Goal: Task Accomplishment & Management: Complete application form

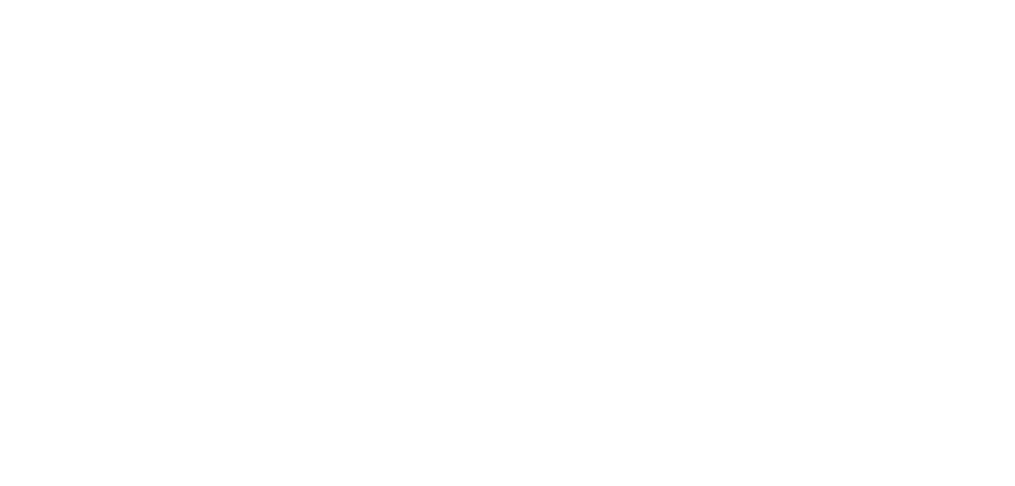
select select "*"
select select "**"
select select "****"
select select "*"
select select "**"
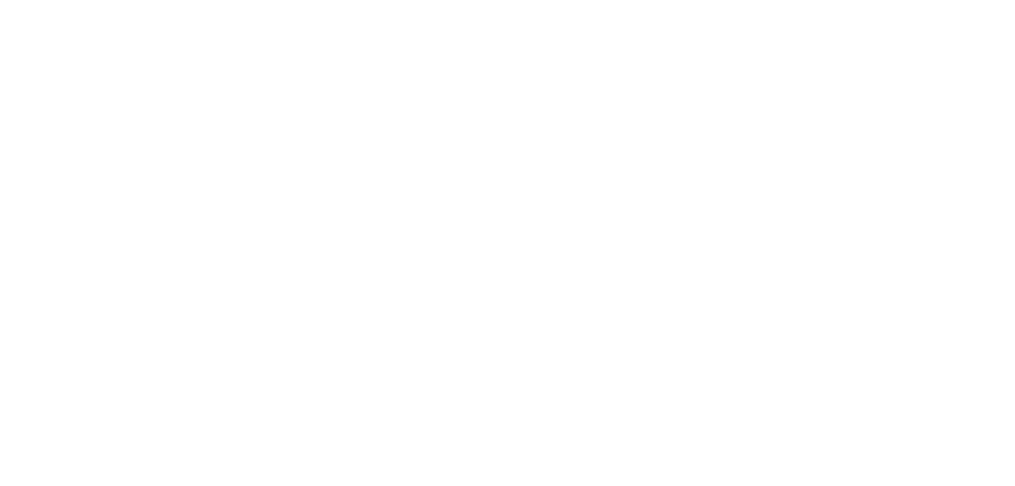
select select "****"
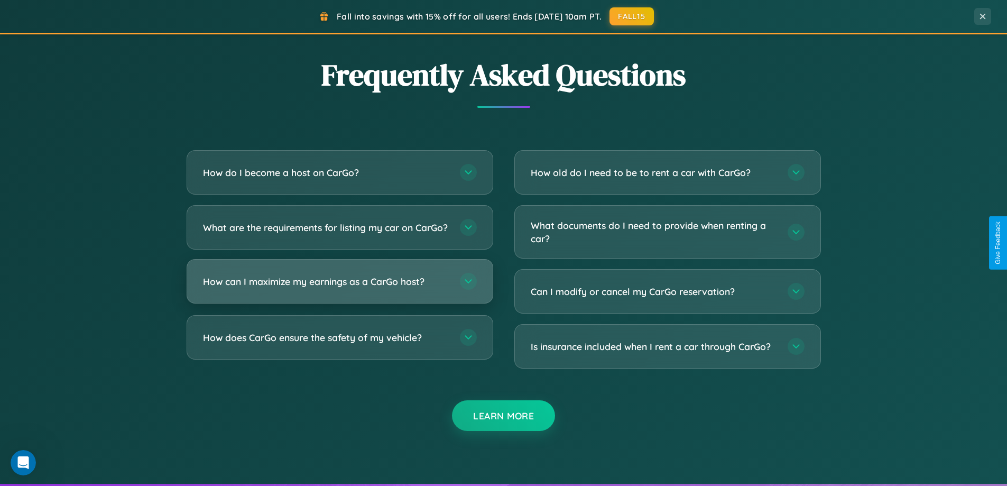
click at [339, 288] on h3 "How can I maximize my earnings as a CarGo host?" at bounding box center [326, 281] width 246 height 13
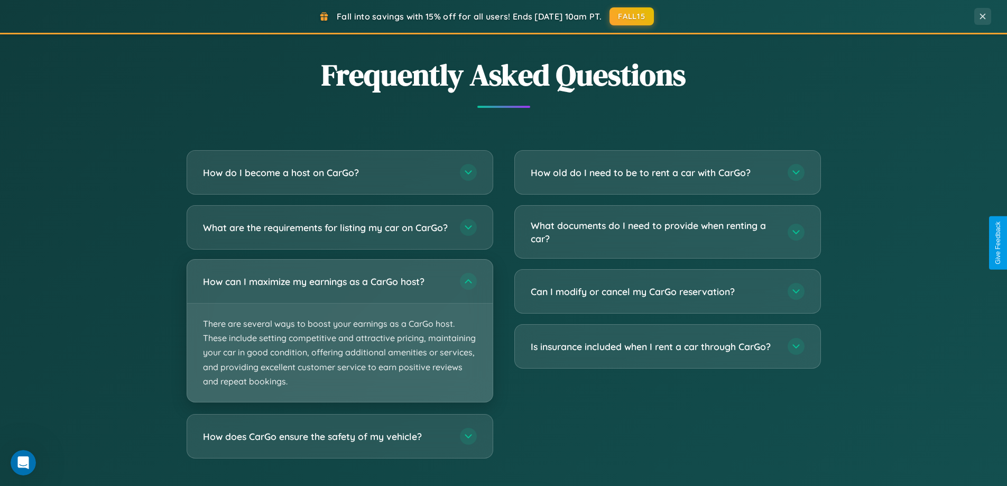
click at [339, 339] on p "There are several ways to boost your earnings as a CarGo host. These include se…" at bounding box center [339, 352] width 305 height 98
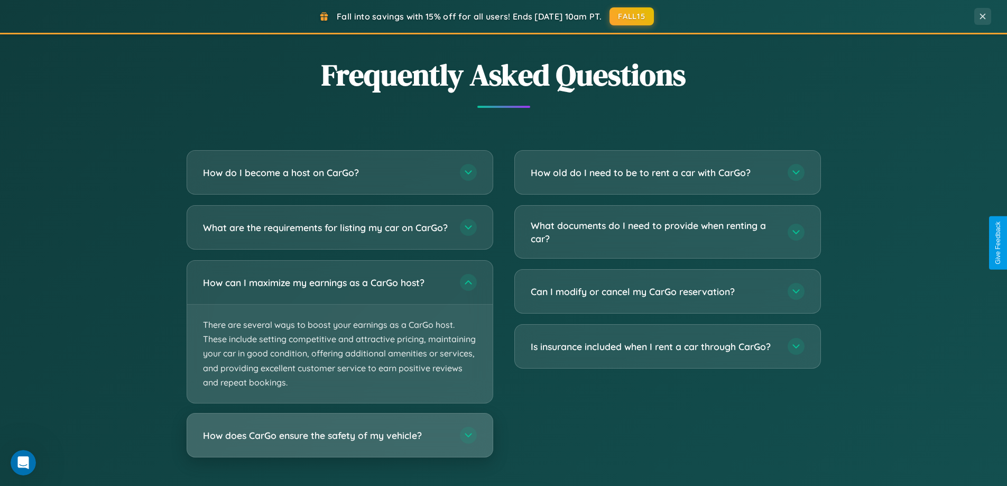
click at [339, 442] on h3 "How does CarGo ensure the safety of my vehicle?" at bounding box center [326, 435] width 246 height 13
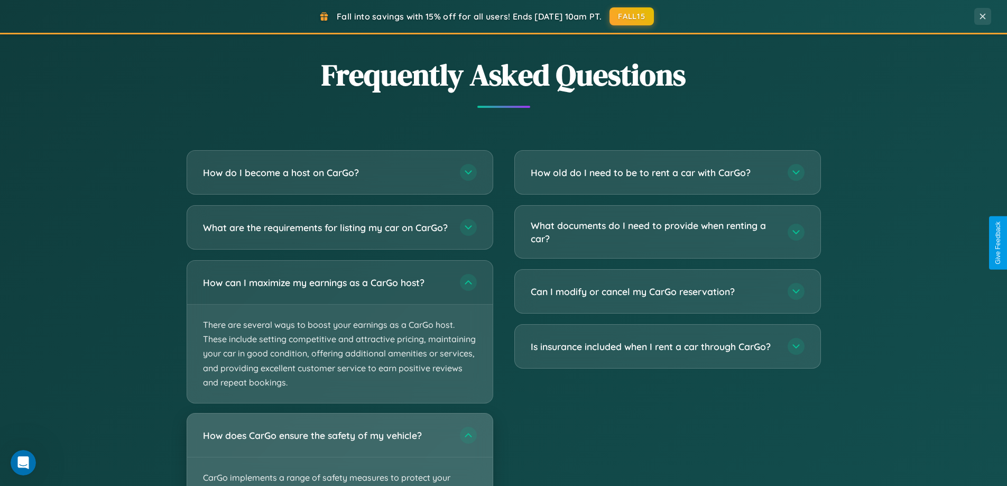
click at [339, 453] on div "How does CarGo ensure the safety of my vehicle?" at bounding box center [339, 434] width 305 height 43
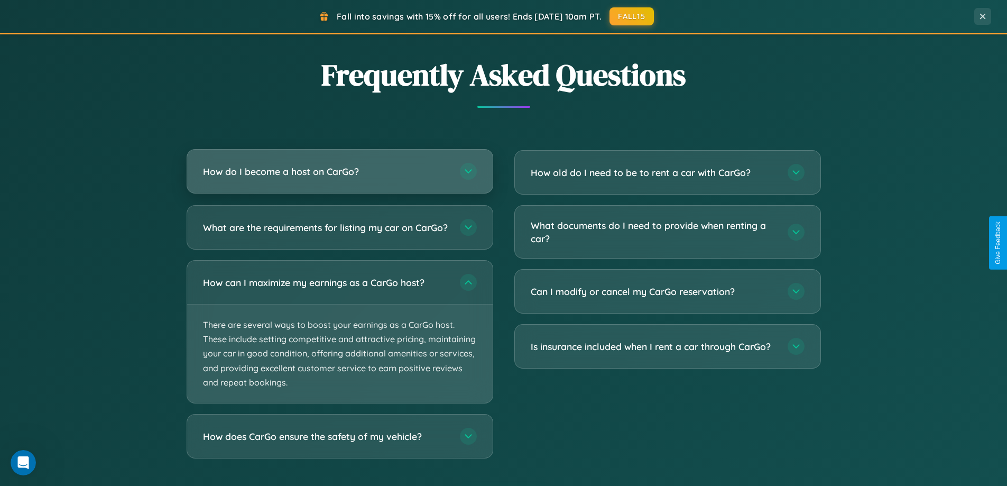
click at [339, 171] on h3 "How do I become a host on CarGo?" at bounding box center [326, 171] width 246 height 13
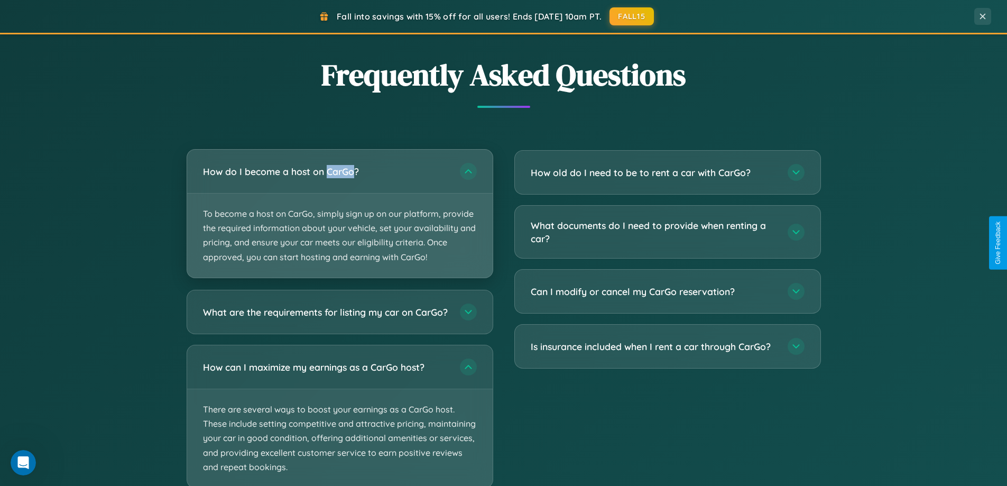
click at [339, 213] on p "To become a host on CarGo, simply sign up on our platform, provide the required…" at bounding box center [339, 235] width 305 height 84
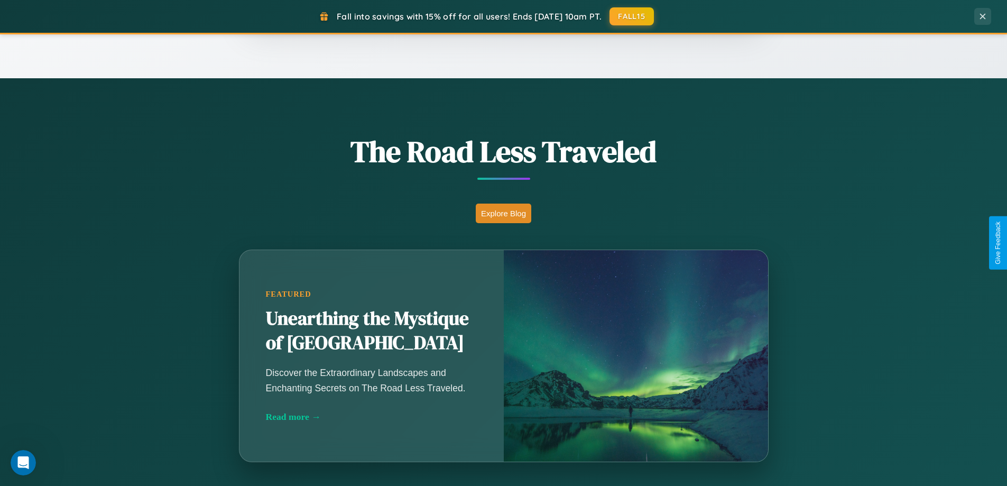
scroll to position [456, 0]
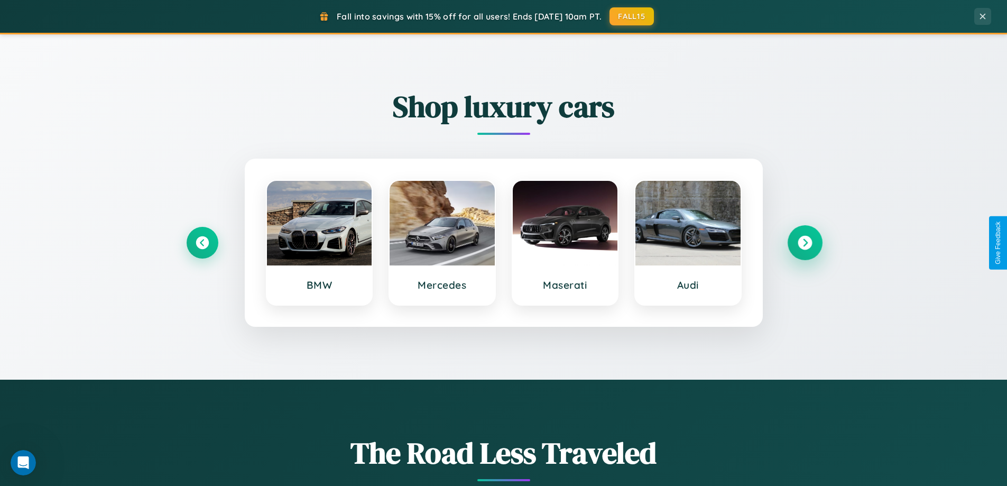
click at [804, 243] on icon at bounding box center [805, 243] width 14 height 14
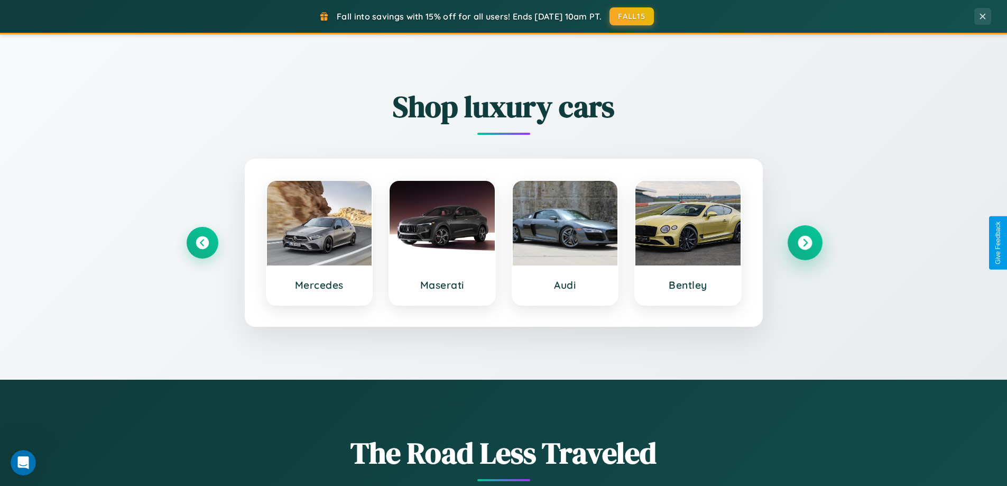
click at [804, 243] on icon at bounding box center [805, 243] width 14 height 14
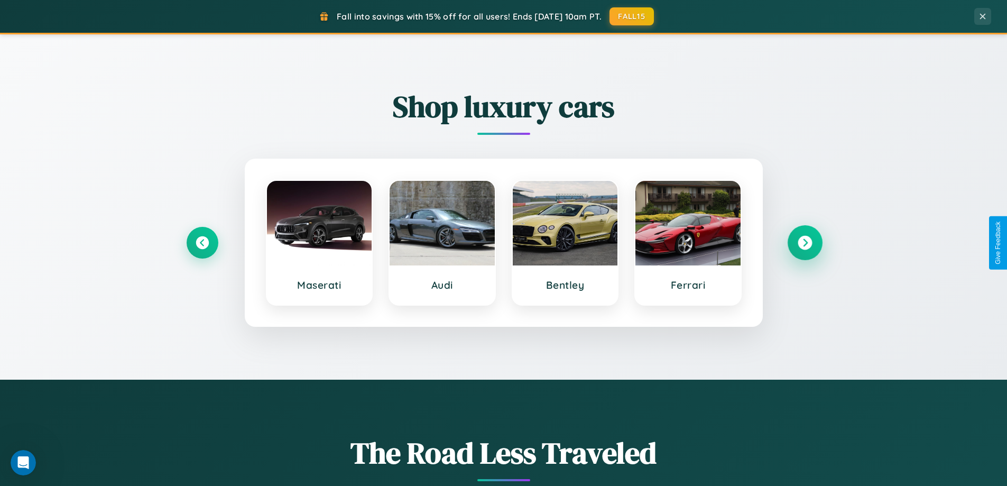
click at [804, 243] on icon at bounding box center [805, 243] width 14 height 14
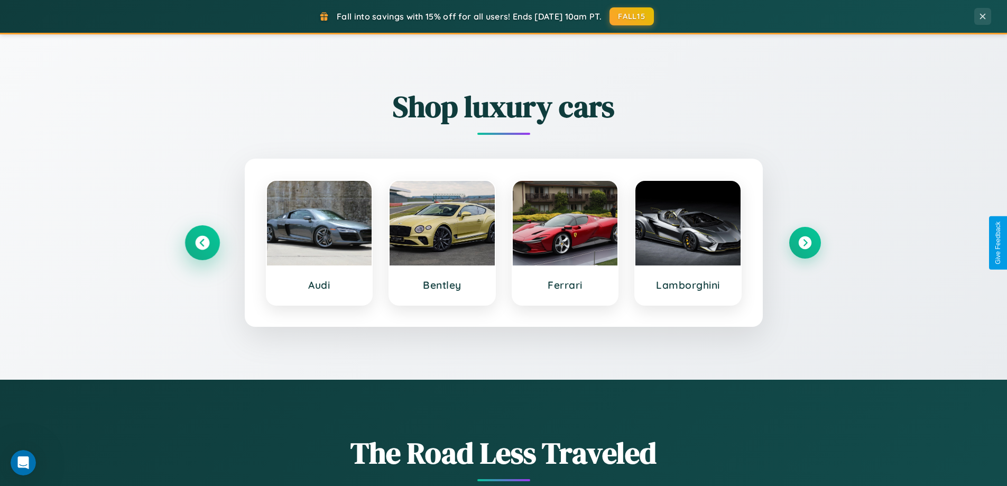
click at [202, 243] on icon at bounding box center [202, 243] width 14 height 14
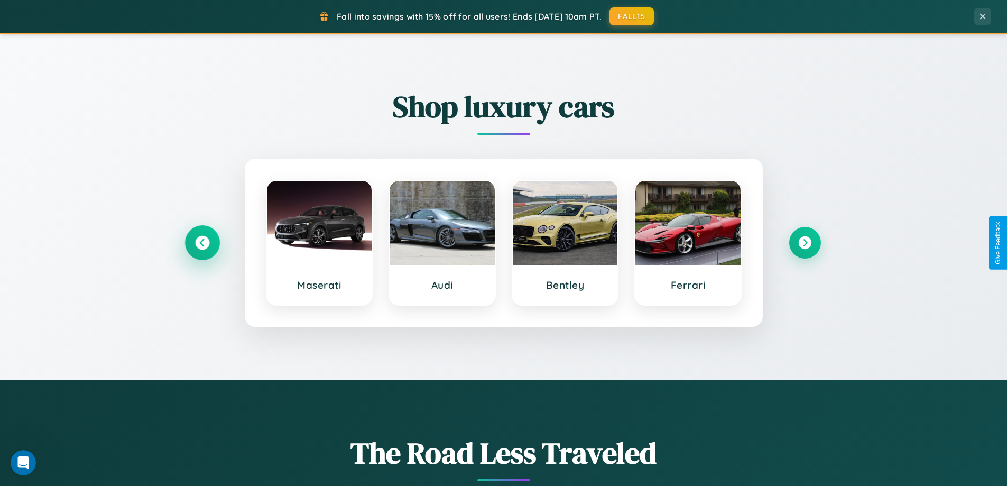
click at [202, 243] on icon at bounding box center [202, 243] width 14 height 14
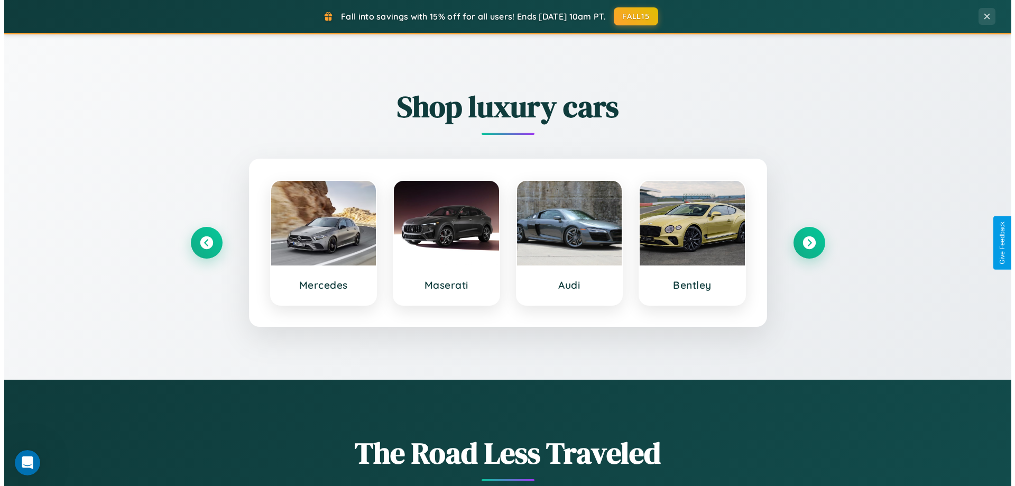
scroll to position [0, 0]
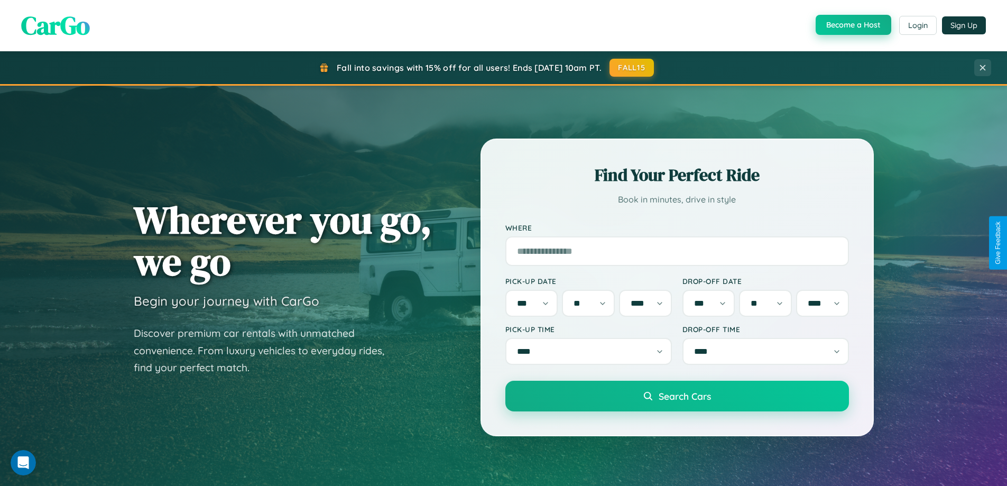
click at [852, 25] on button "Become a Host" at bounding box center [854, 25] width 76 height 20
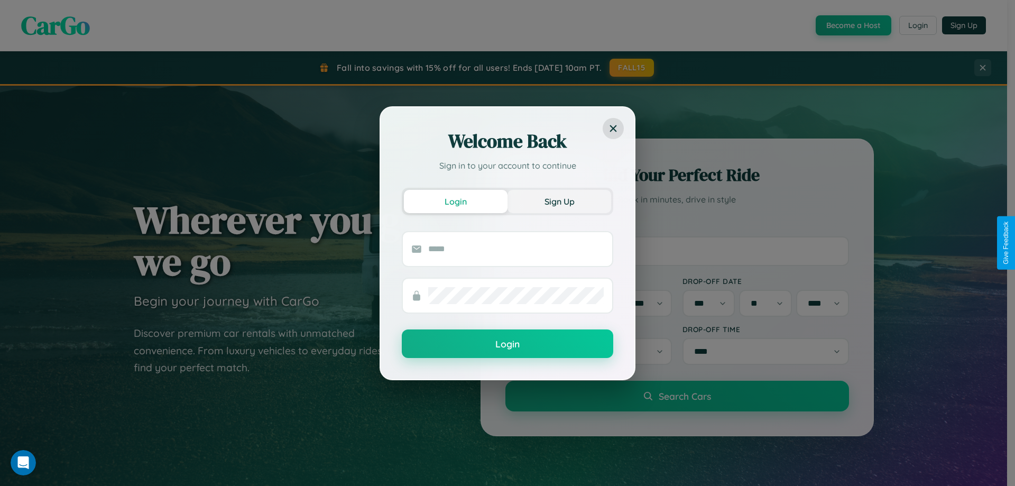
click at [559, 201] on button "Sign Up" at bounding box center [559, 201] width 104 height 23
